Goal: Information Seeking & Learning: Learn about a topic

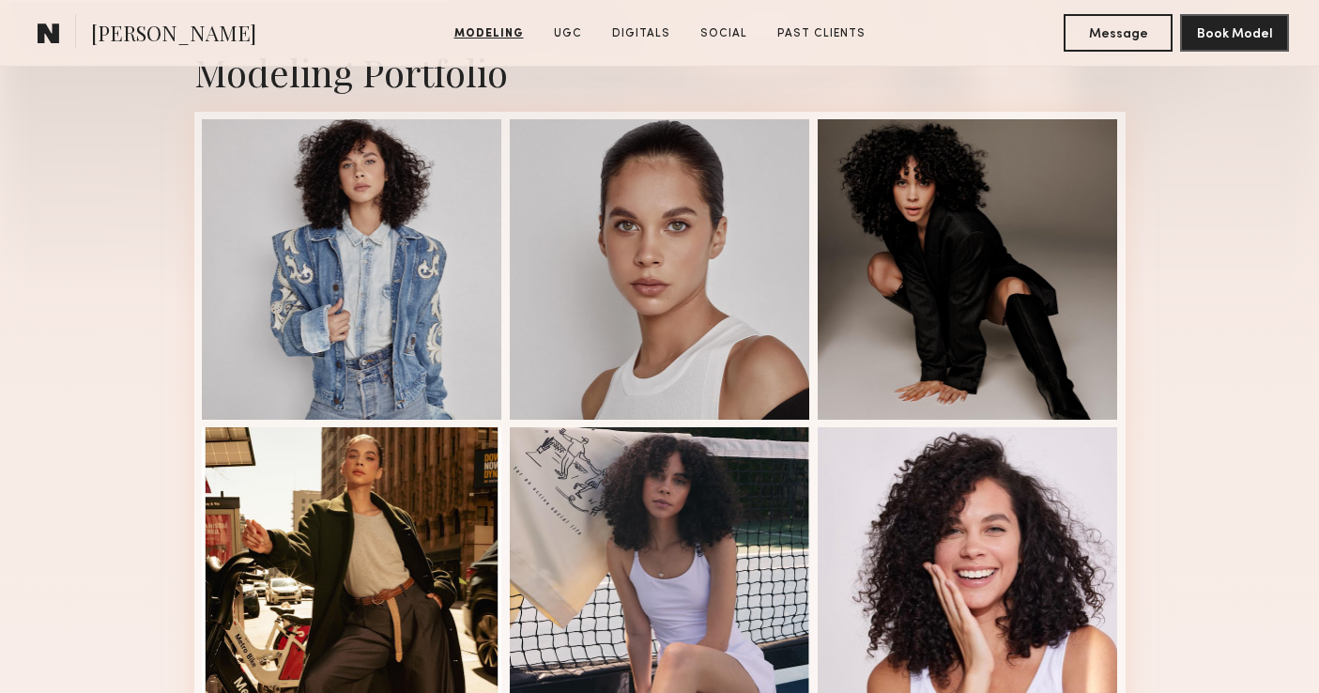
scroll to position [440, 0]
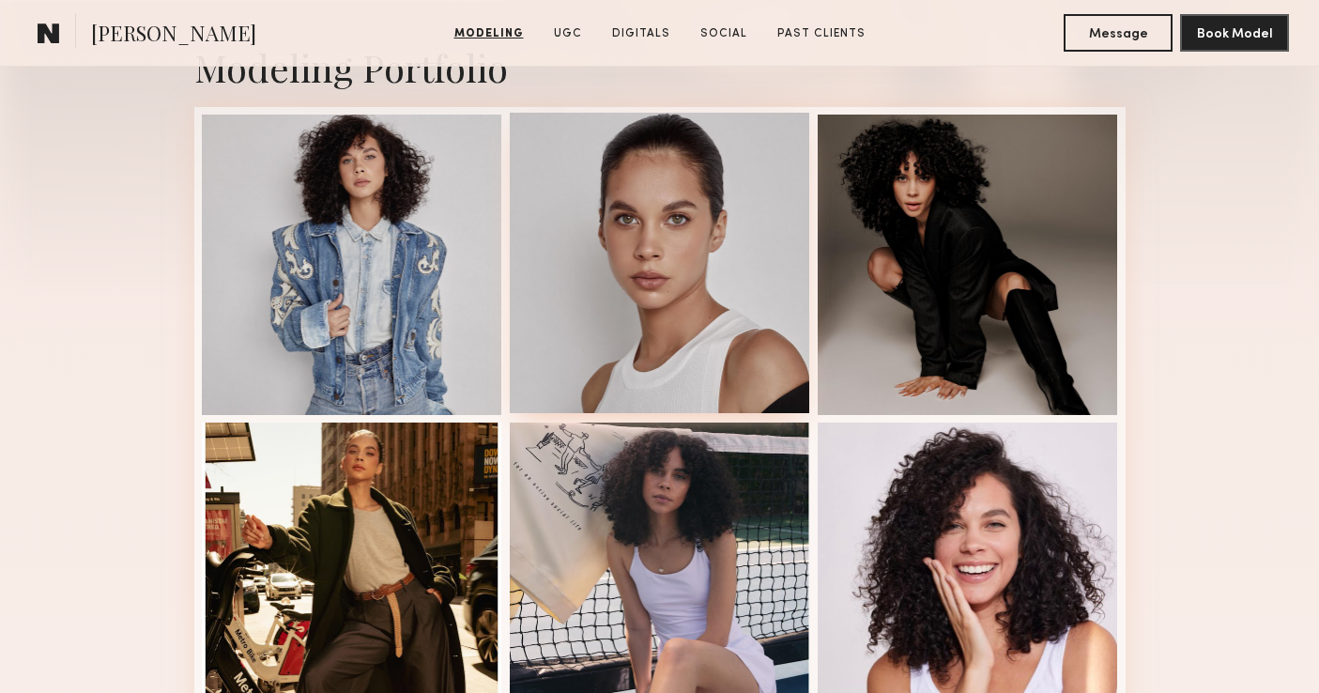
click at [681, 302] on div at bounding box center [660, 263] width 300 height 300
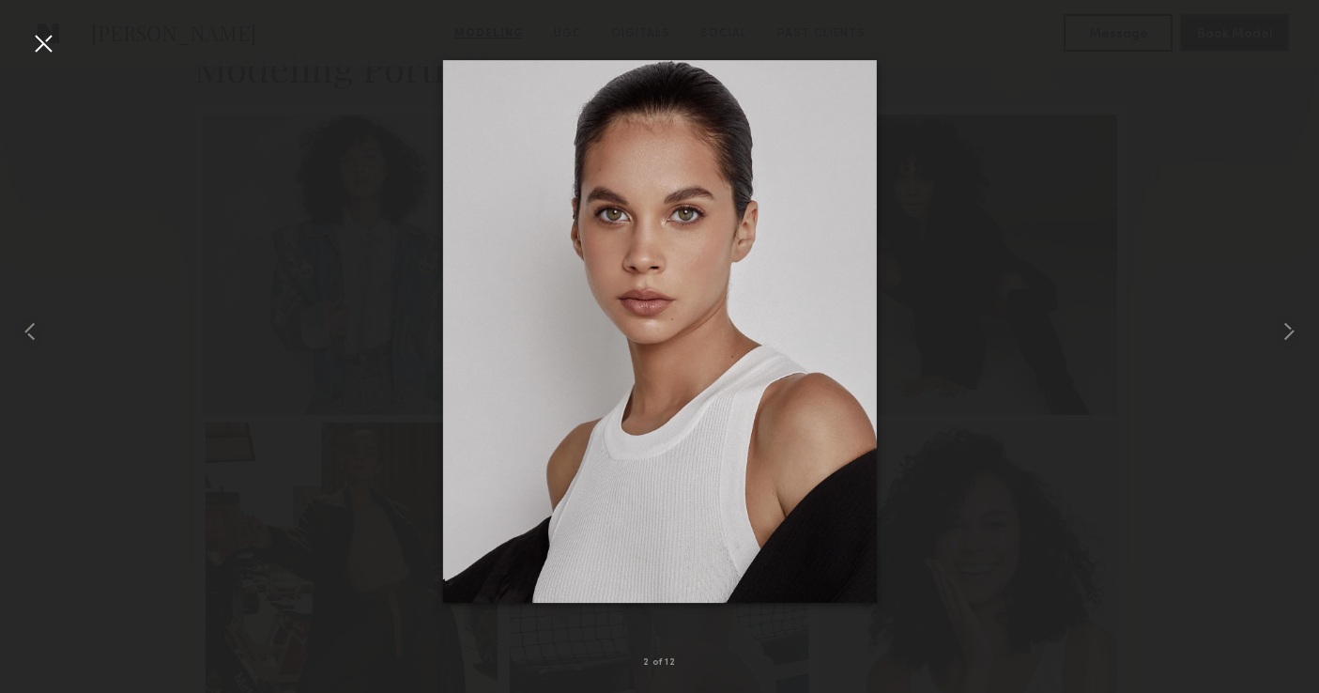
click at [60, 43] on div at bounding box center [659, 331] width 1319 height 603
click at [48, 42] on div at bounding box center [43, 43] width 30 height 30
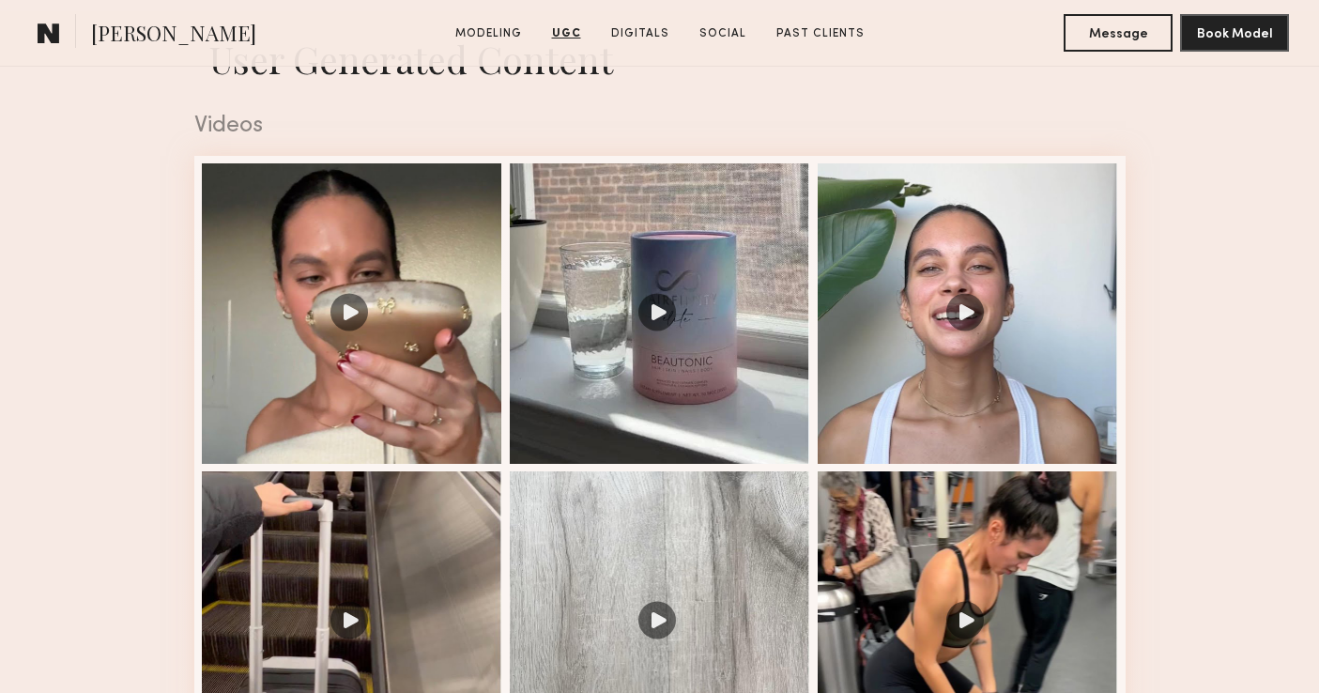
scroll to position [1885, 0]
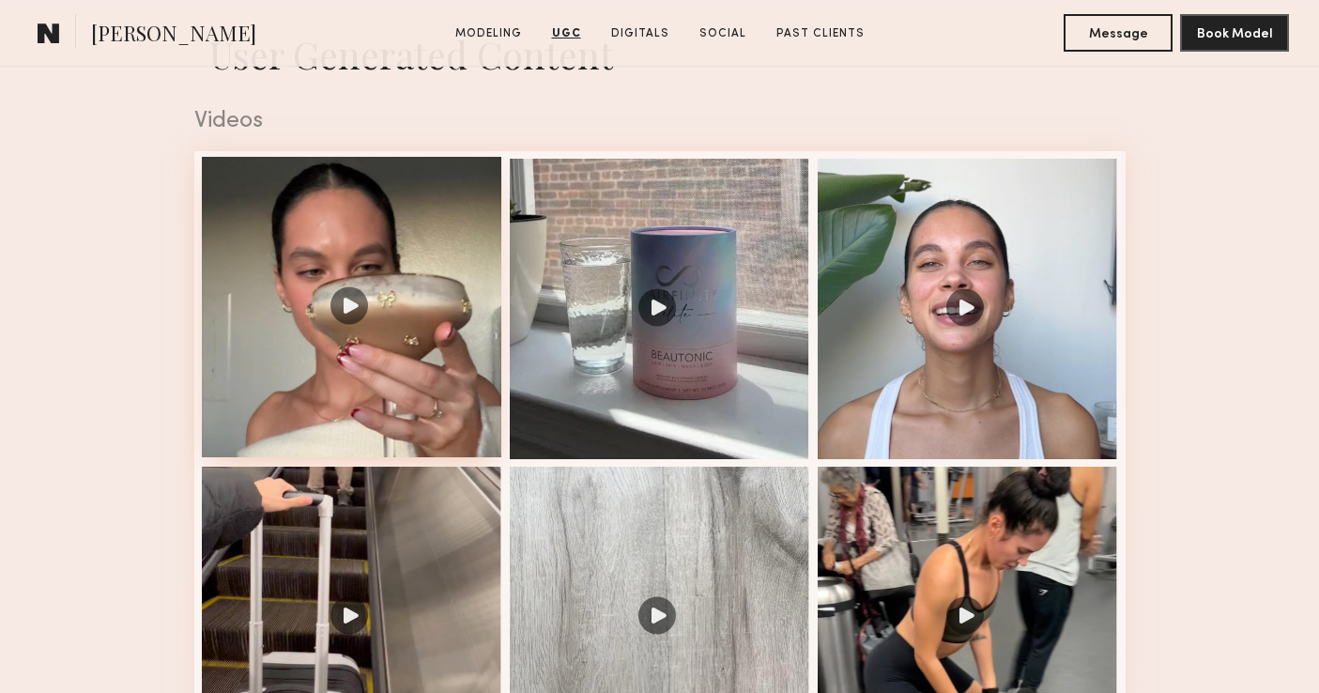
click at [391, 376] on div at bounding box center [352, 307] width 300 height 300
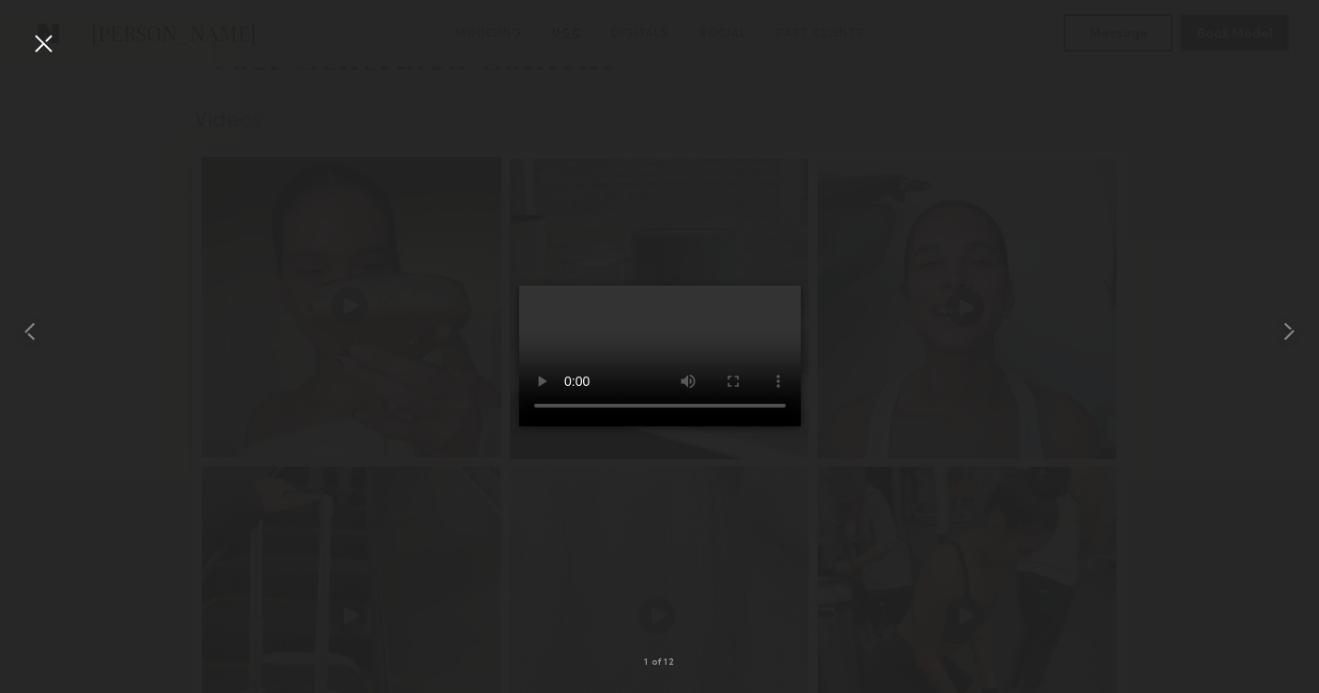
scroll to position [2559, 0]
click at [1123, 442] on div at bounding box center [659, 331] width 1319 height 603
click at [1278, 320] on common-icon at bounding box center [1289, 331] width 30 height 30
click at [1278, 316] on common-icon at bounding box center [1289, 331] width 30 height 30
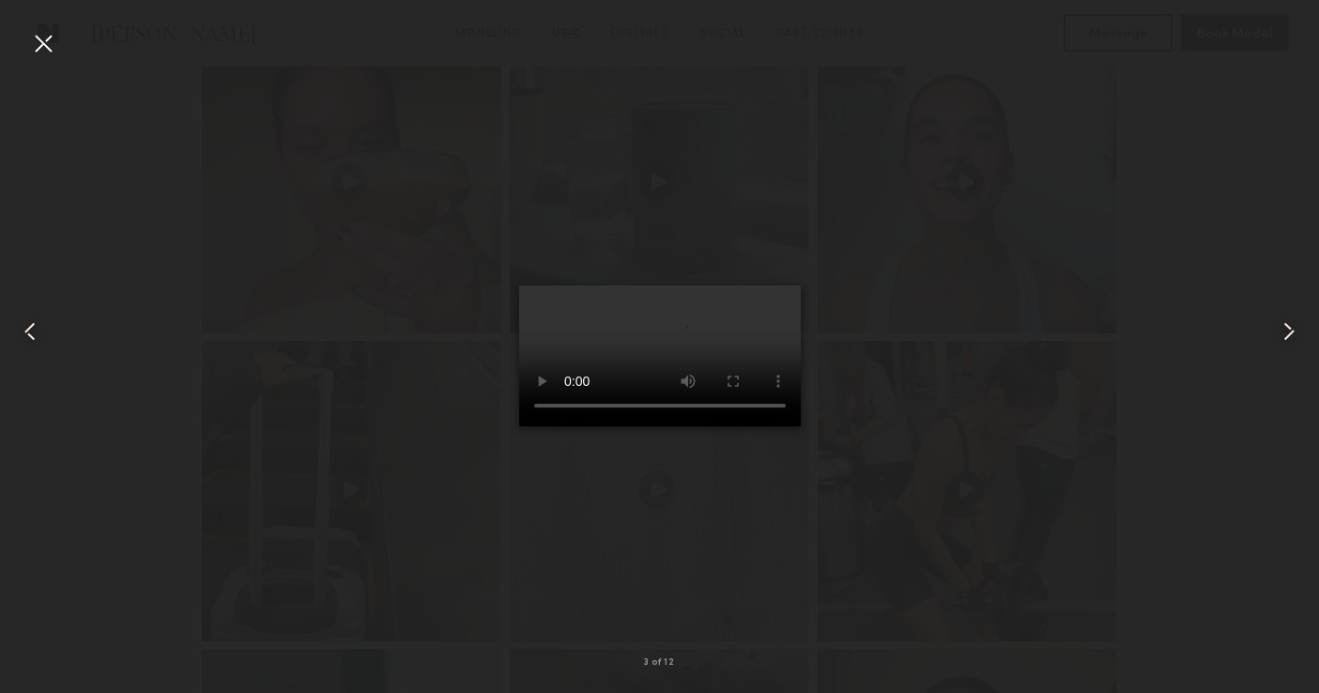
click at [667, 336] on video at bounding box center [660, 355] width 282 height 141
click at [1287, 327] on common-icon at bounding box center [1289, 331] width 30 height 30
click at [1277, 325] on common-icon at bounding box center [1289, 331] width 30 height 30
click at [1292, 325] on common-icon at bounding box center [1289, 331] width 30 height 30
click at [1296, 340] on common-icon at bounding box center [1289, 331] width 30 height 30
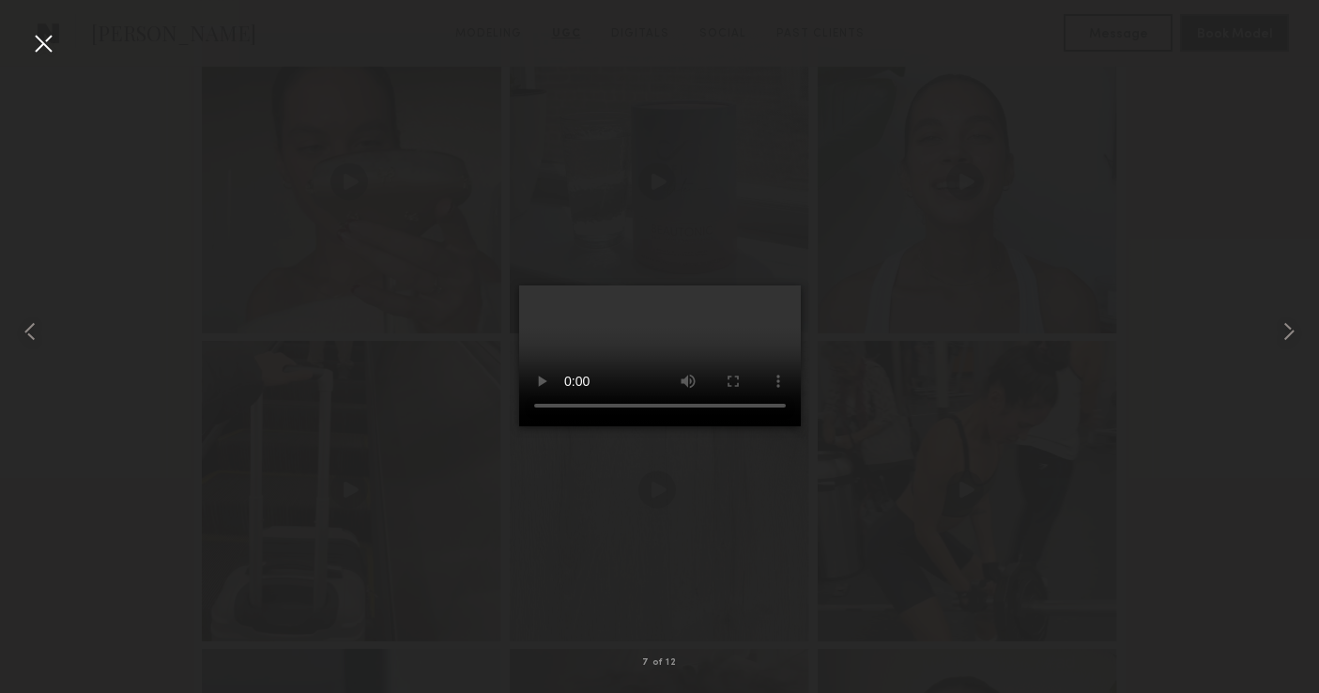
click at [705, 413] on video at bounding box center [660, 355] width 282 height 141
click at [683, 421] on video at bounding box center [660, 355] width 282 height 141
click at [1291, 331] on common-icon at bounding box center [1289, 331] width 30 height 30
click at [952, 441] on div at bounding box center [659, 331] width 1319 height 603
click at [1291, 330] on common-icon at bounding box center [1289, 331] width 30 height 30
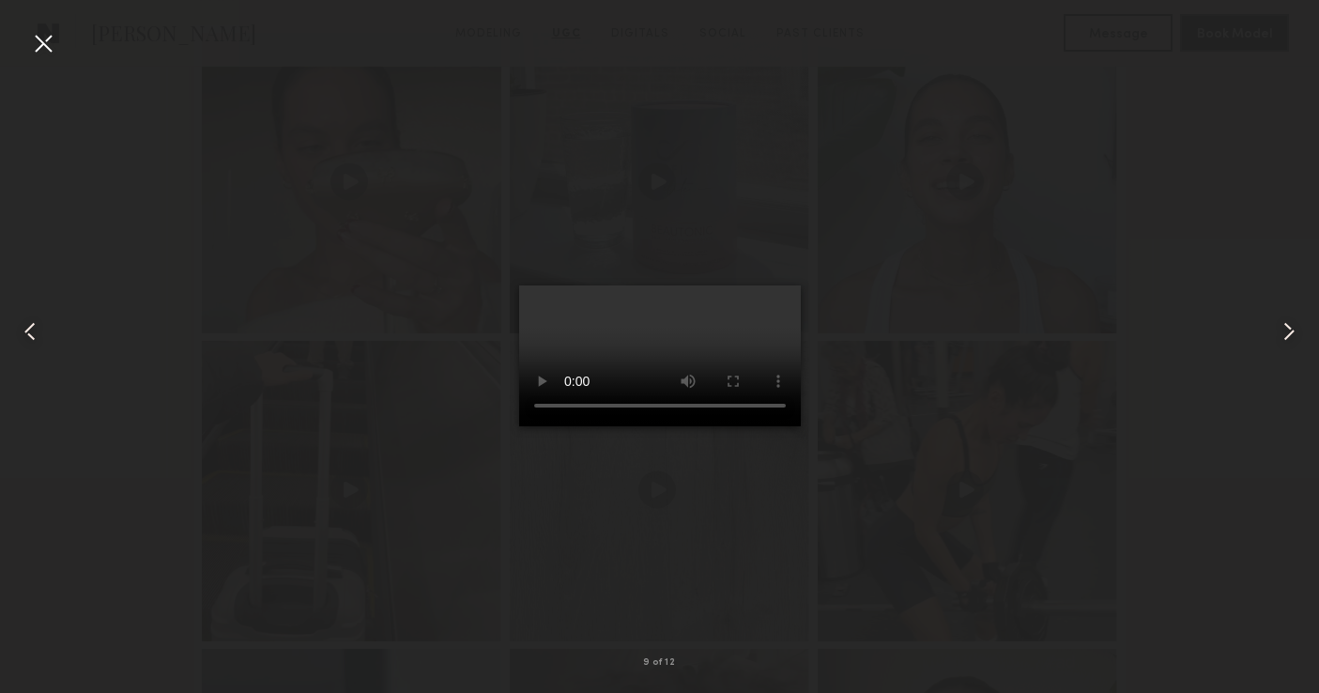
click at [1285, 318] on common-icon at bounding box center [1289, 331] width 30 height 30
click at [1284, 330] on common-icon at bounding box center [1289, 331] width 30 height 30
click at [1296, 336] on common-icon at bounding box center [1289, 331] width 30 height 30
click at [1290, 329] on common-icon at bounding box center [1289, 331] width 30 height 30
click at [1001, 341] on div at bounding box center [659, 331] width 1319 height 603
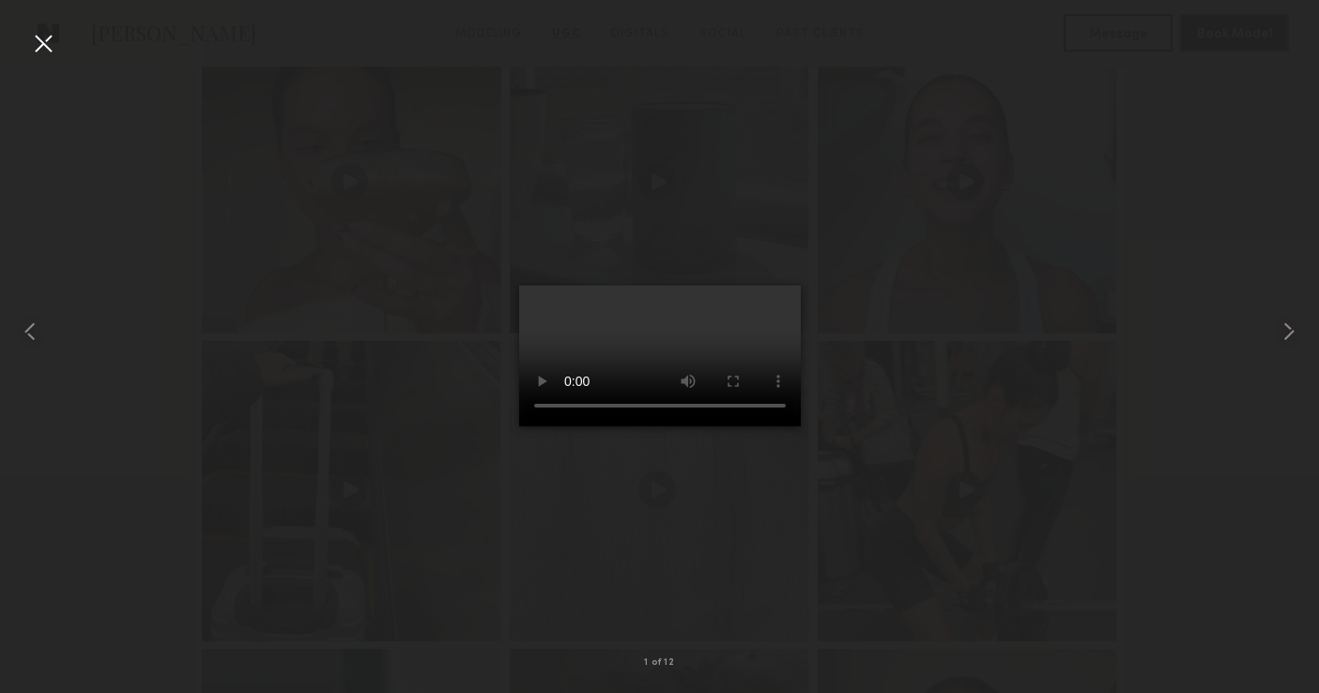
click at [1039, 153] on div at bounding box center [659, 331] width 1319 height 603
click at [63, 50] on div at bounding box center [659, 331] width 1319 height 603
click at [40, 49] on div at bounding box center [43, 43] width 30 height 30
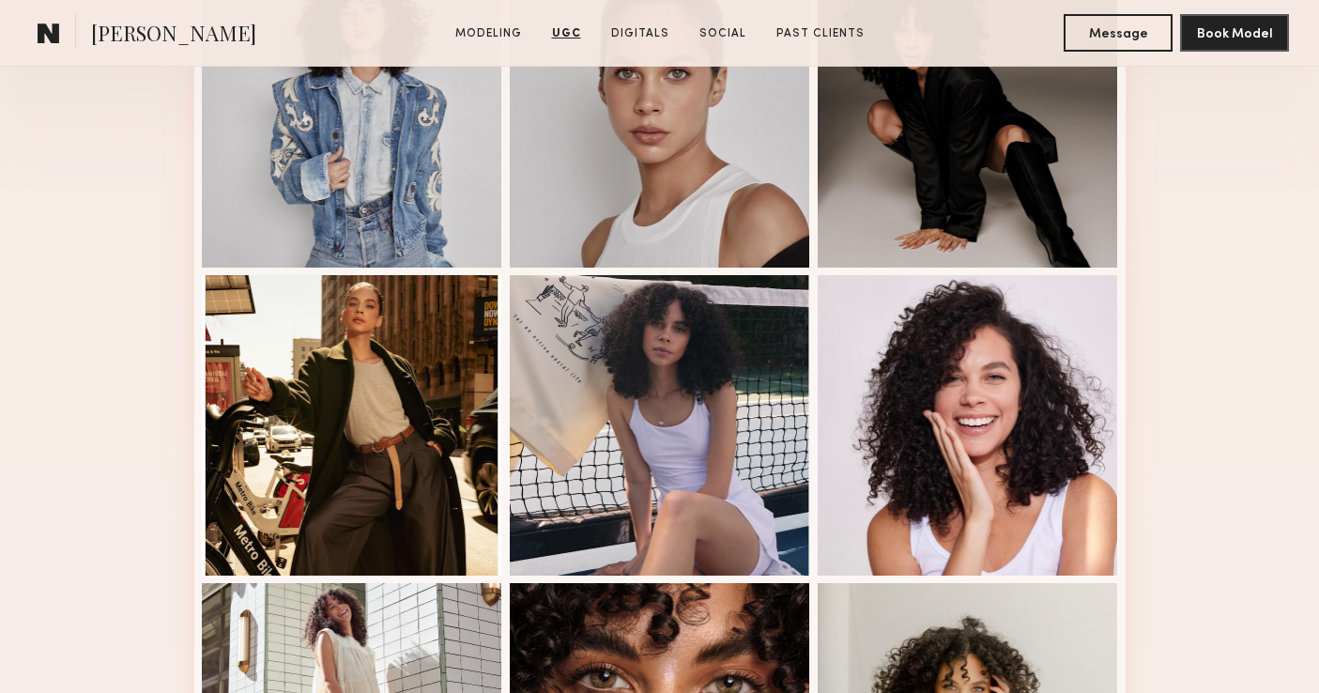
scroll to position [0, 0]
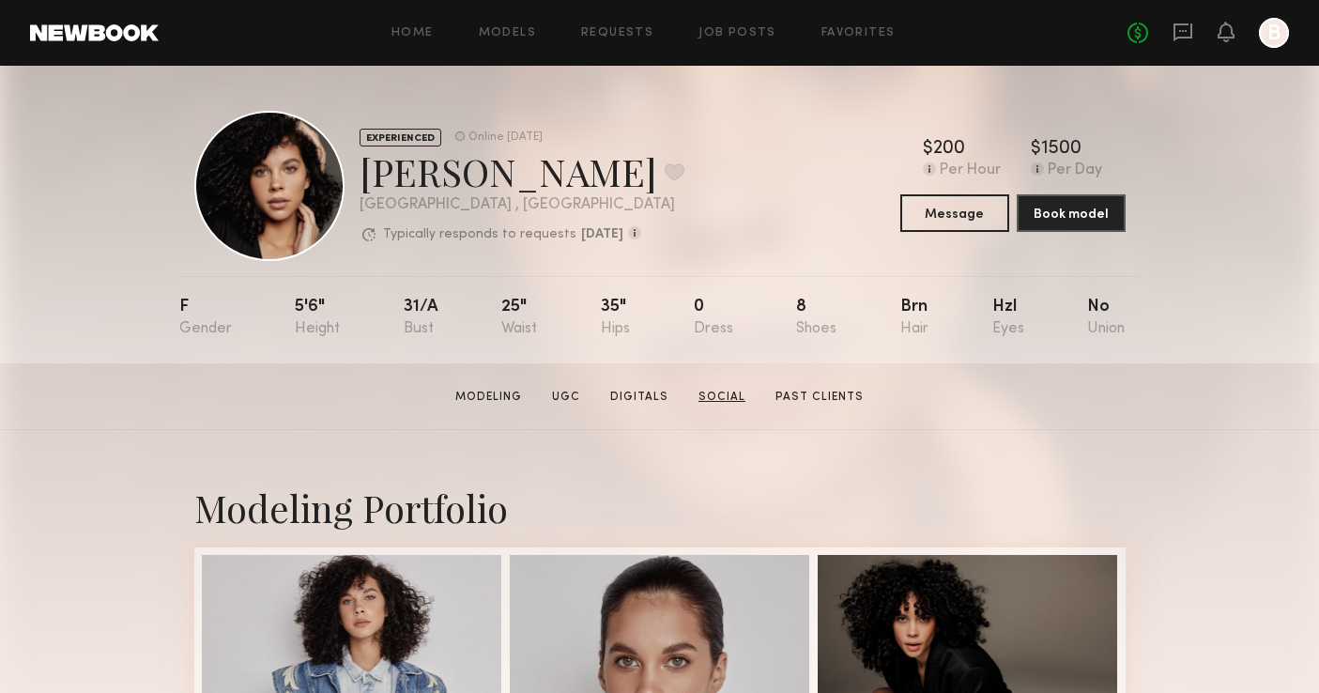
click at [743, 392] on link "Social" at bounding box center [722, 397] width 62 height 17
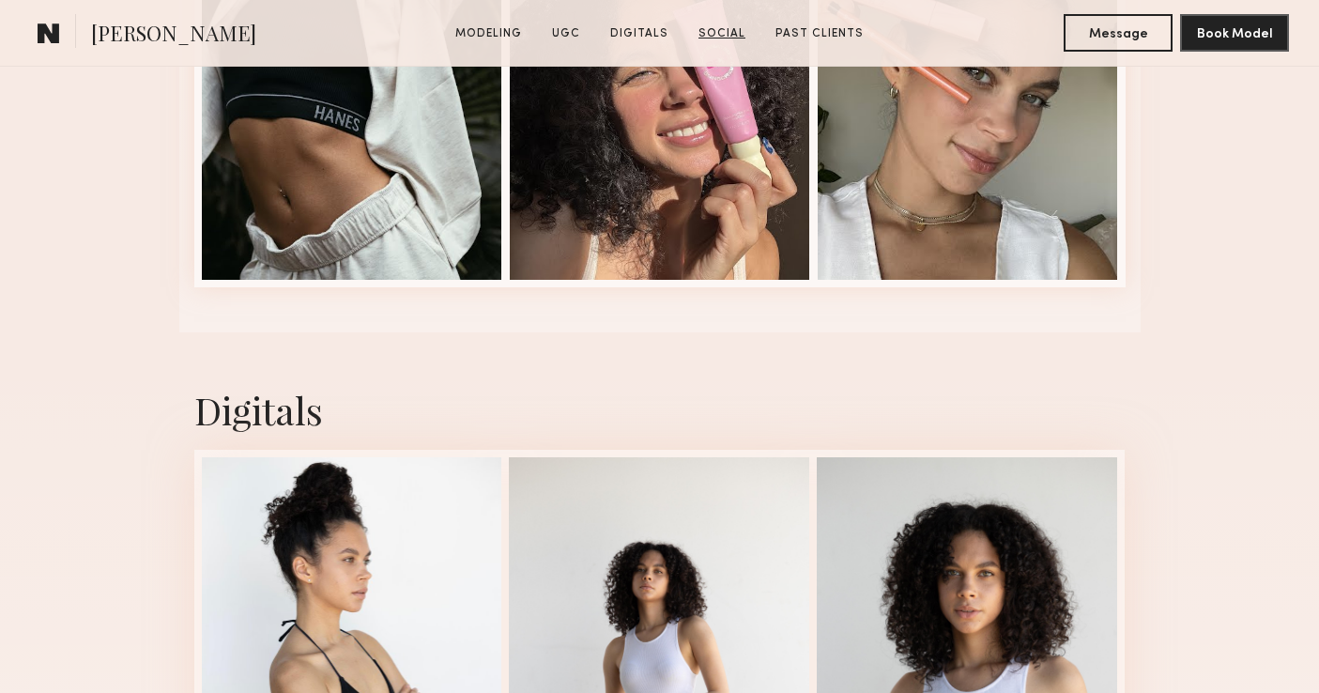
scroll to position [5340, 0]
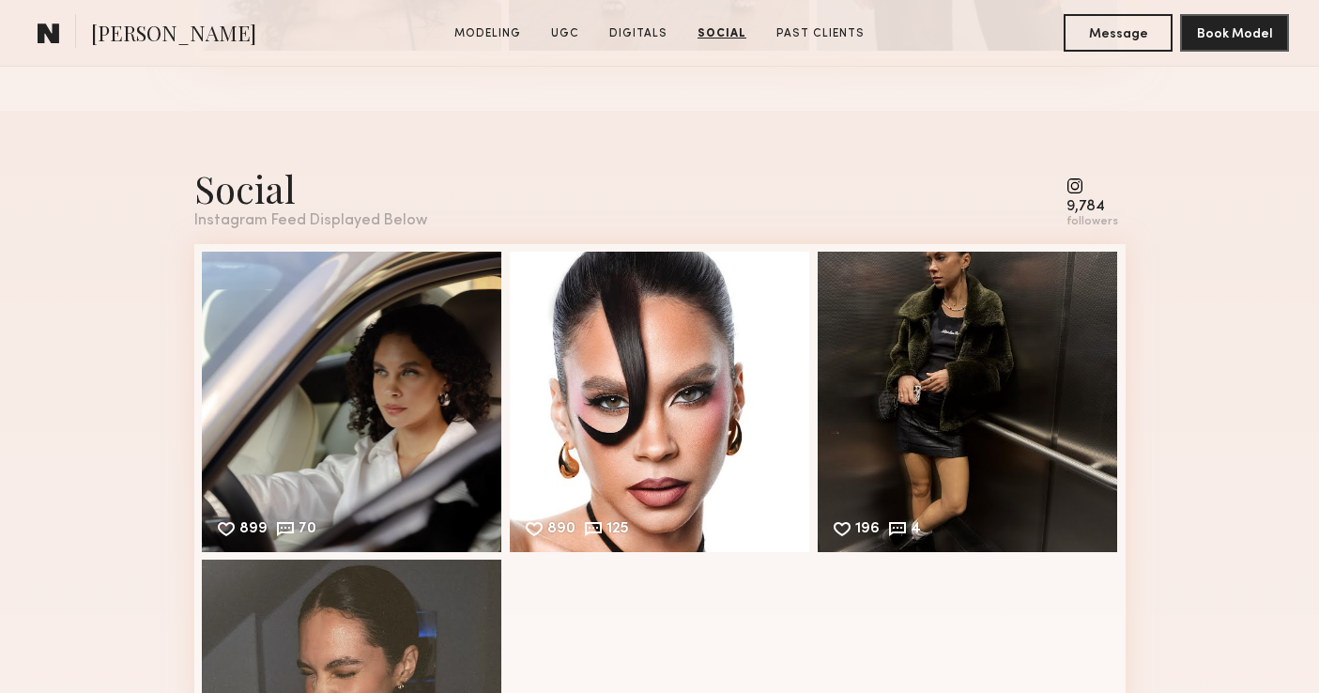
click at [1070, 194] on common-icon at bounding box center [1093, 185] width 52 height 17
click at [1082, 202] on div "9,784" at bounding box center [1093, 207] width 52 height 14
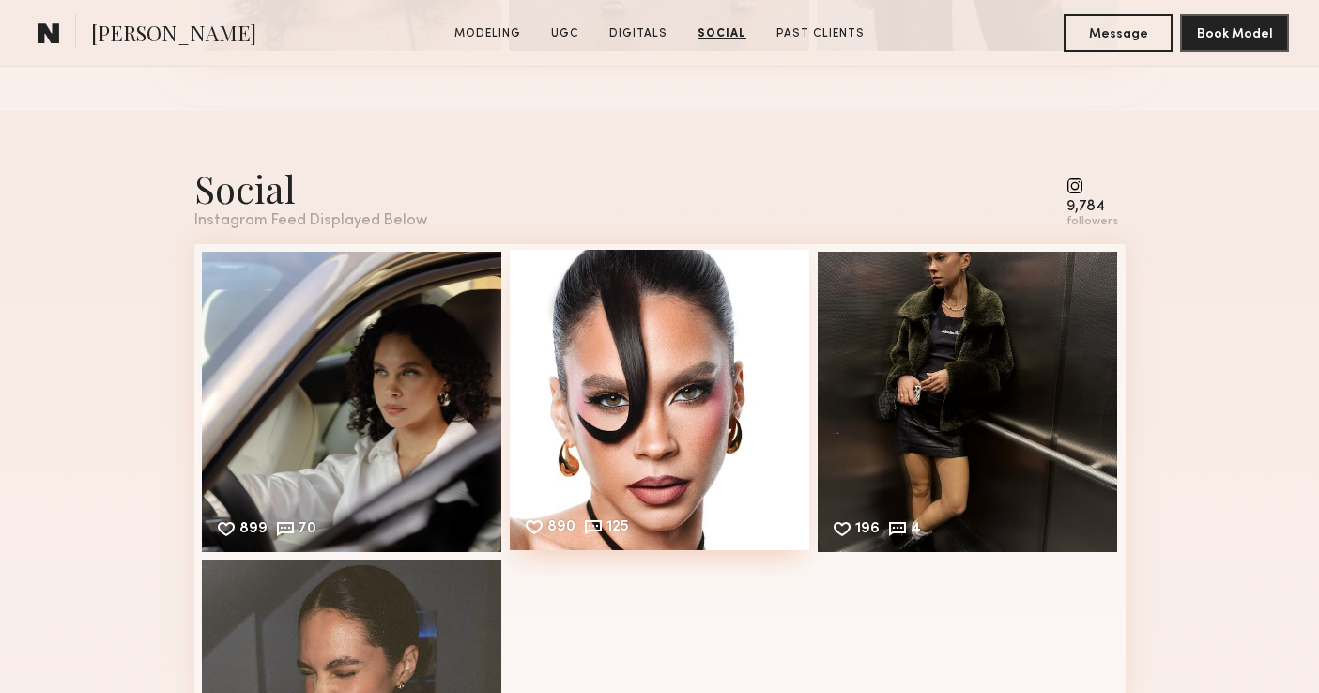
click at [763, 414] on div "890 125 Likes & comments displayed to show model’s engagement" at bounding box center [660, 400] width 300 height 300
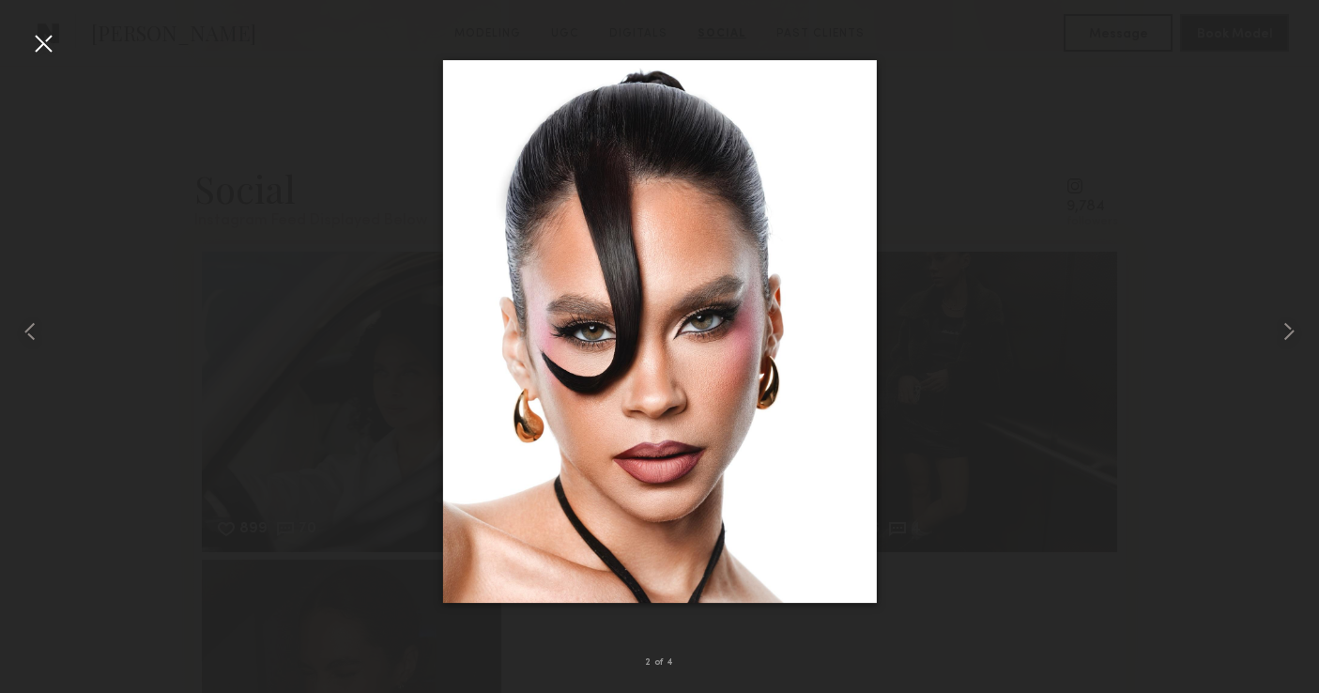
click at [384, 360] on div at bounding box center [659, 331] width 1319 height 603
click at [27, 46] on div at bounding box center [26, 331] width 53 height 603
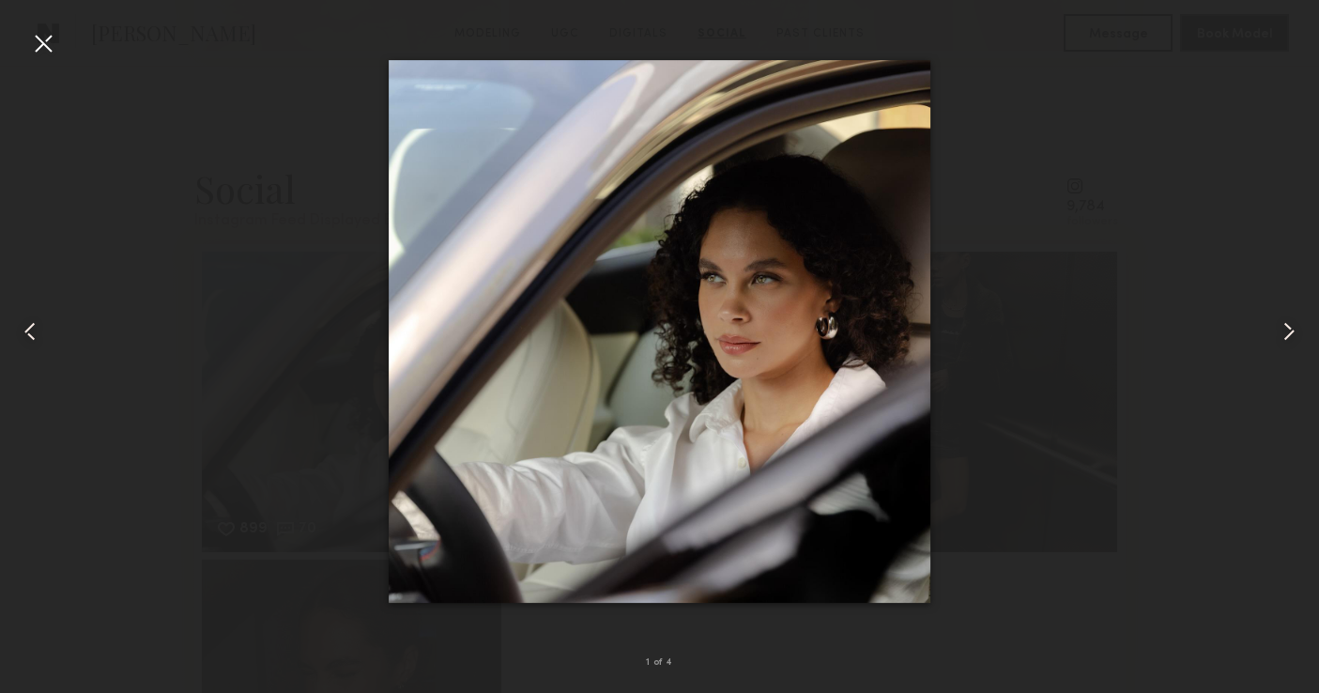
click at [41, 38] on div at bounding box center [43, 43] width 30 height 30
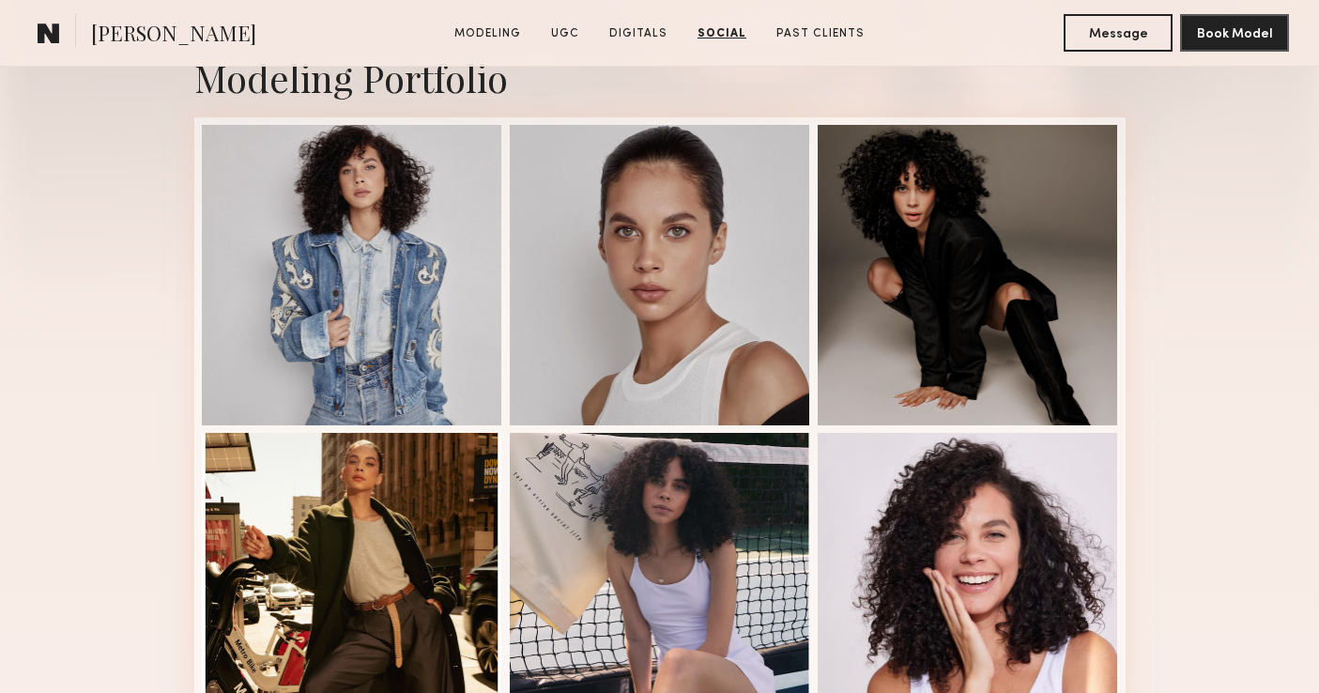
scroll to position [0, 0]
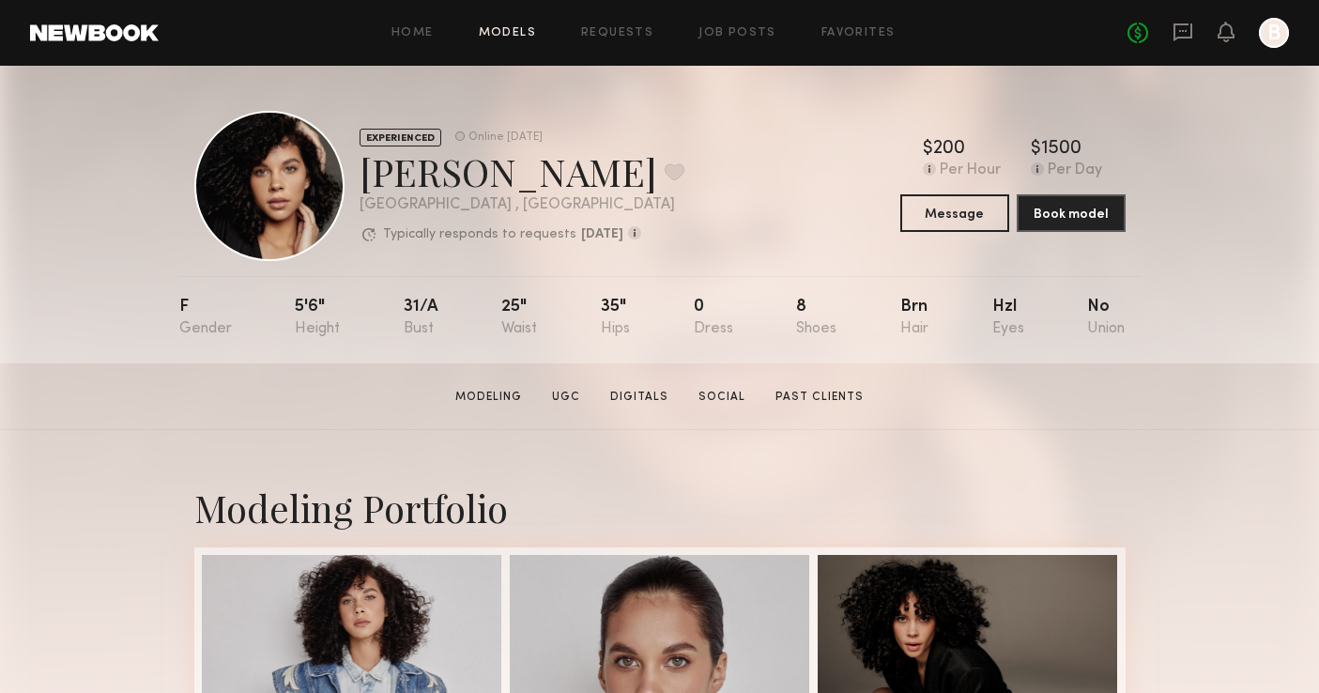
click at [494, 34] on link "Models" at bounding box center [507, 33] width 57 height 12
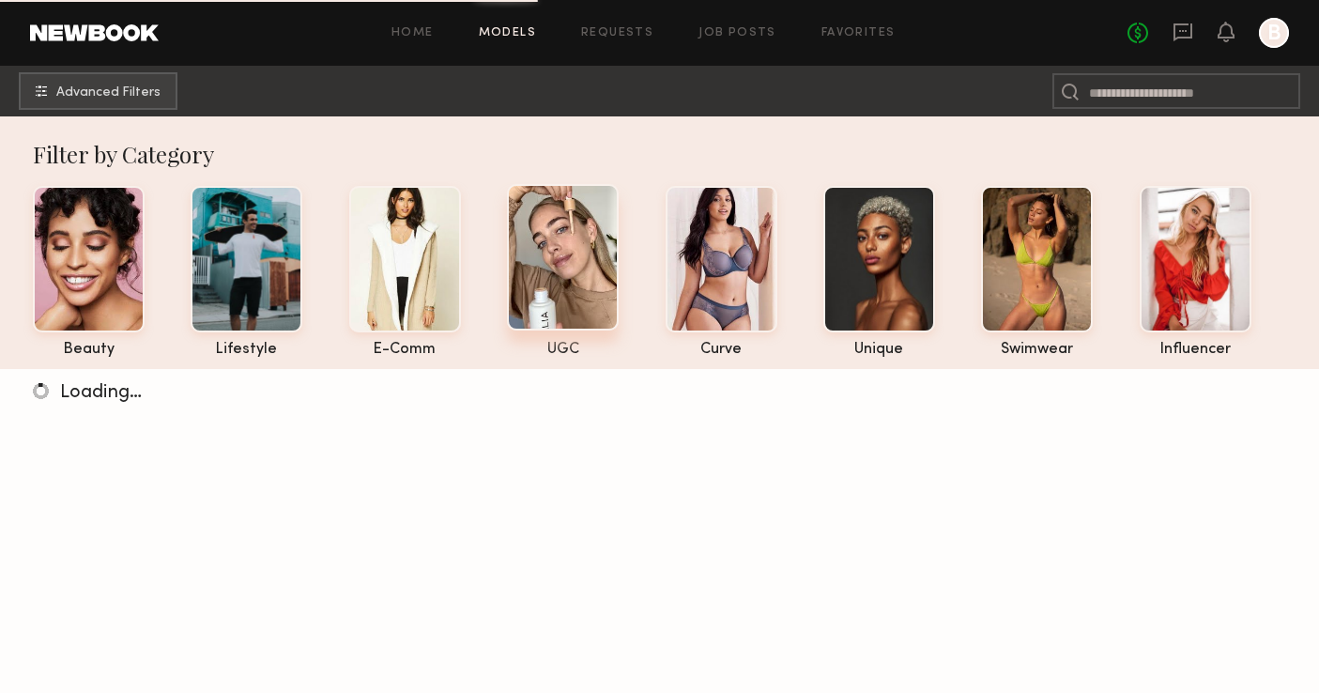
click at [589, 301] on div at bounding box center [563, 257] width 112 height 146
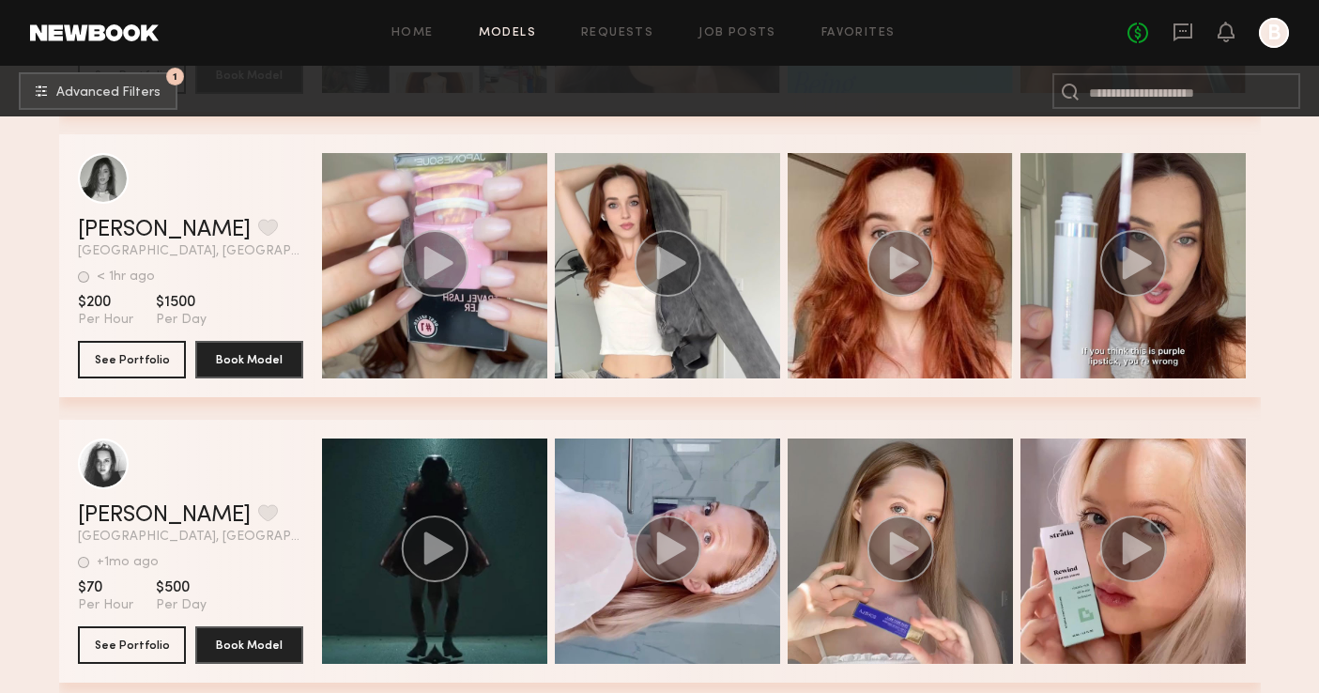
scroll to position [1727, 0]
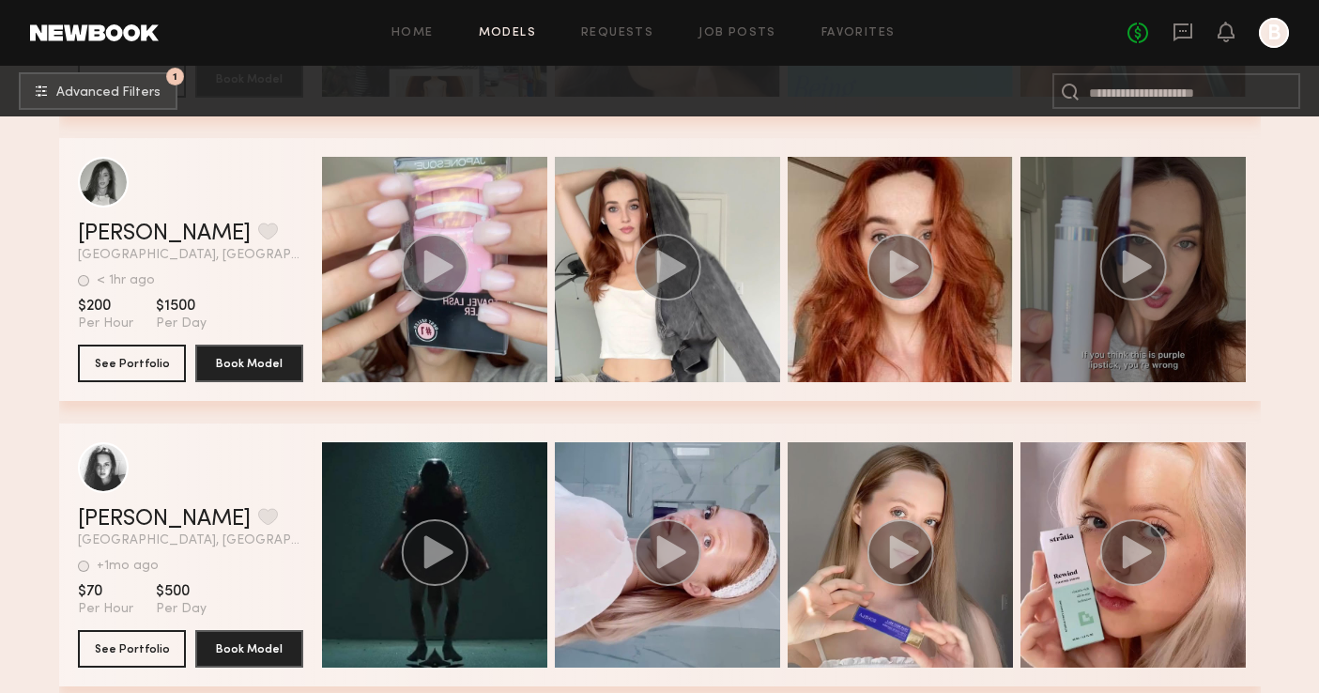
click at [1073, 276] on div "grid" at bounding box center [1133, 269] width 225 height 225
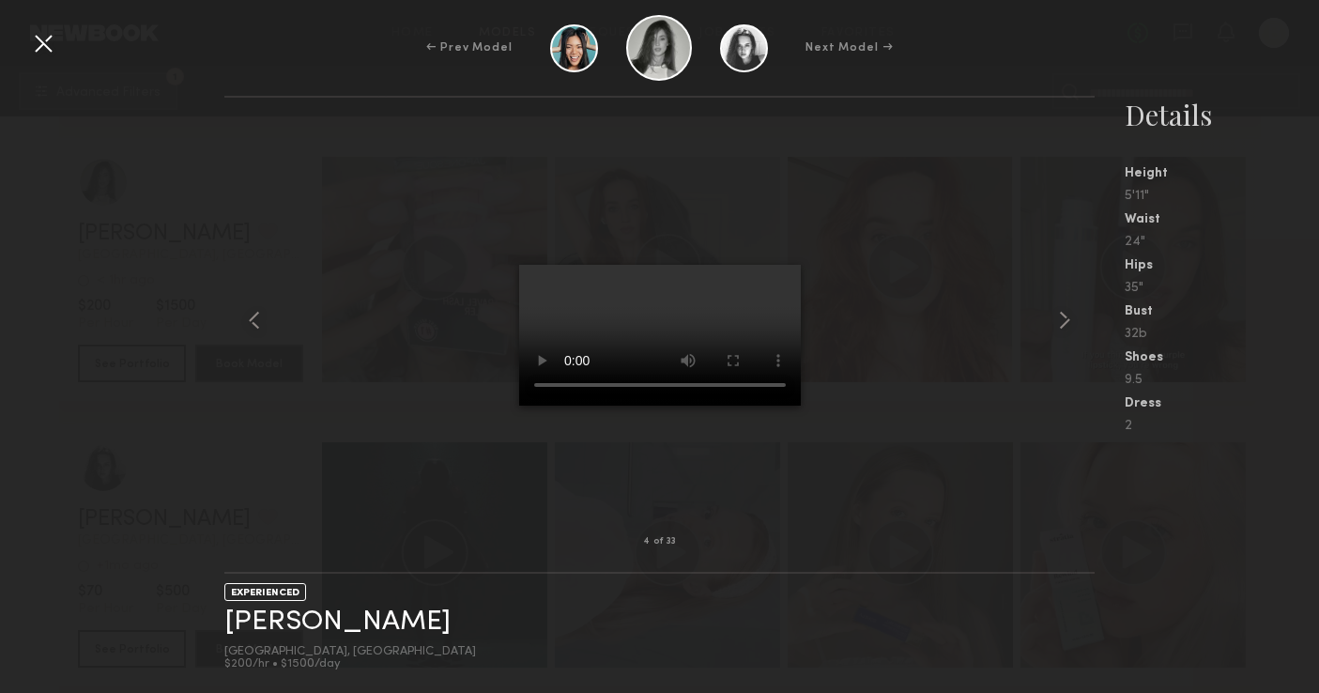
click at [1090, 548] on div "4 of 33" at bounding box center [659, 542] width 870 height 60
click at [44, 53] on div at bounding box center [43, 43] width 30 height 30
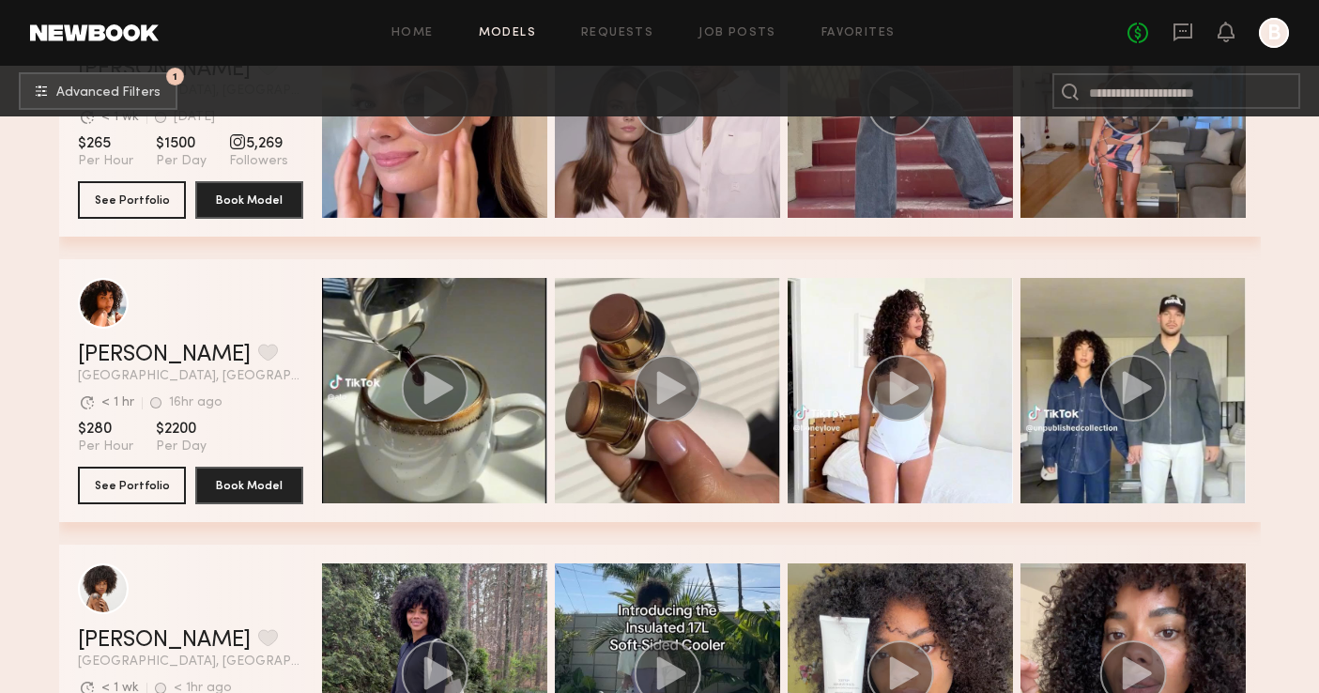
scroll to position [5850, 0]
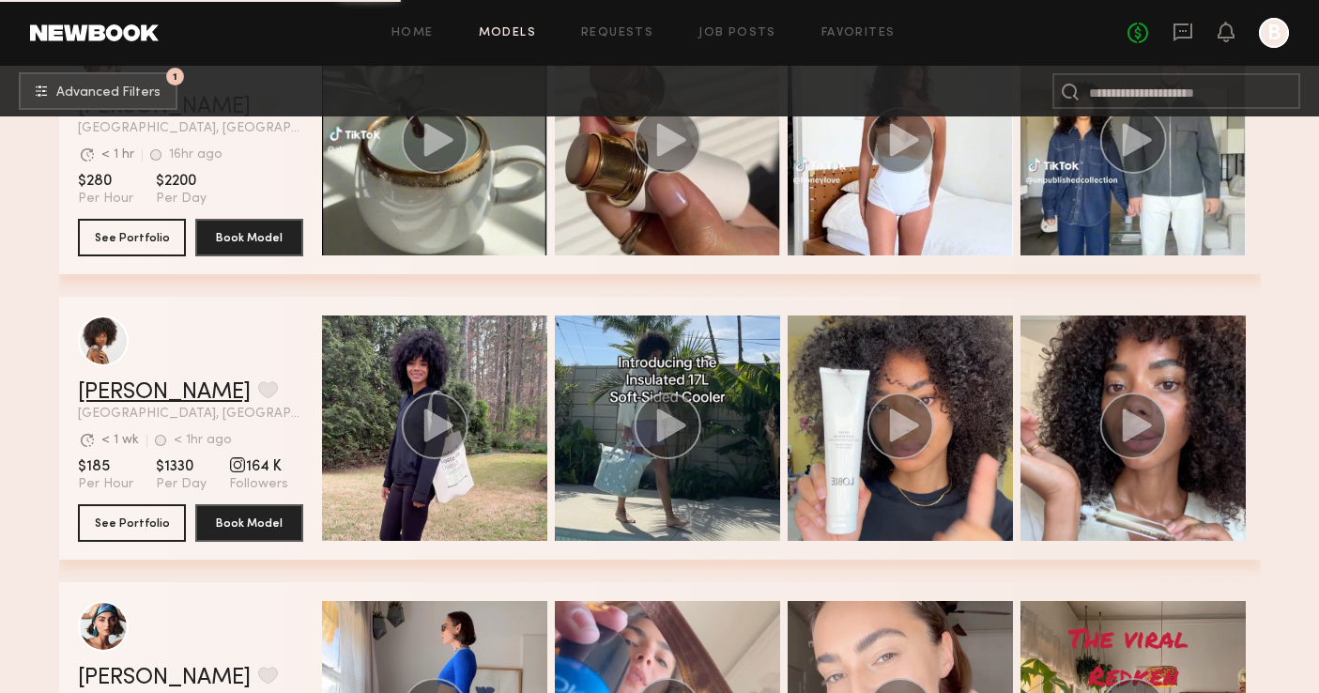
click at [144, 402] on link "[PERSON_NAME]" at bounding box center [164, 392] width 173 height 23
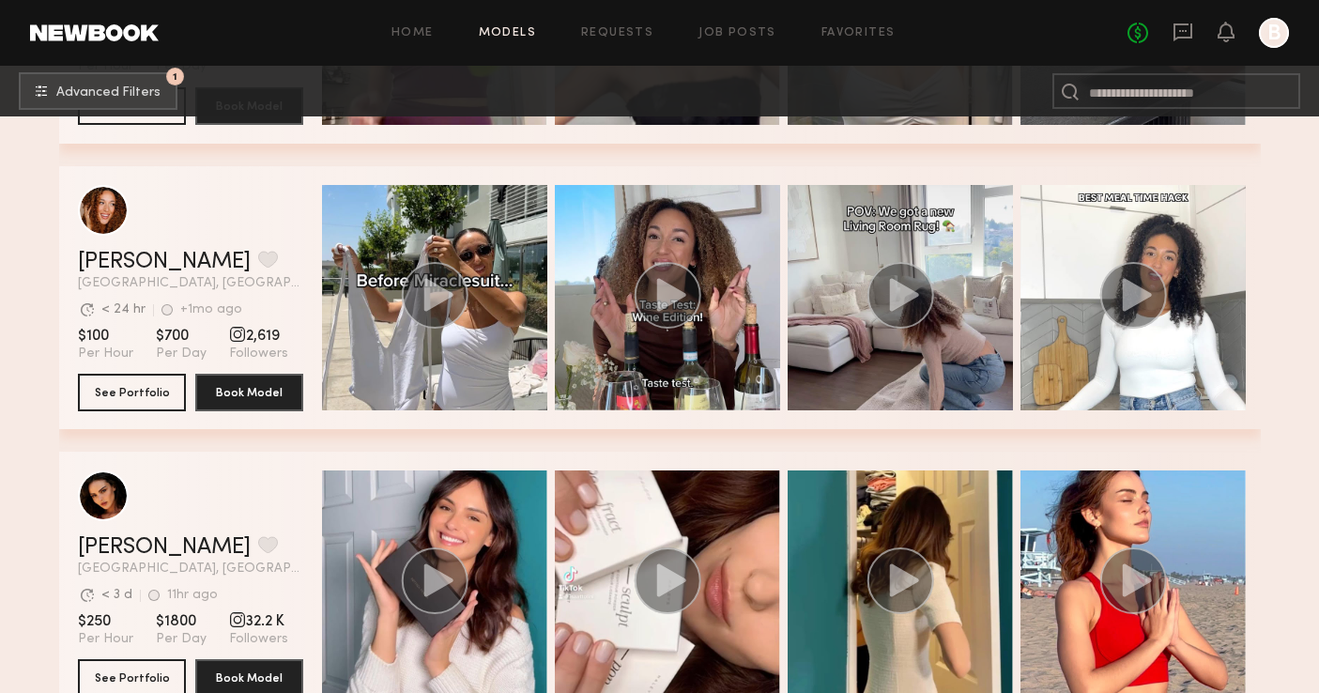
scroll to position [9772, 0]
